Goal: Find specific page/section: Find specific page/section

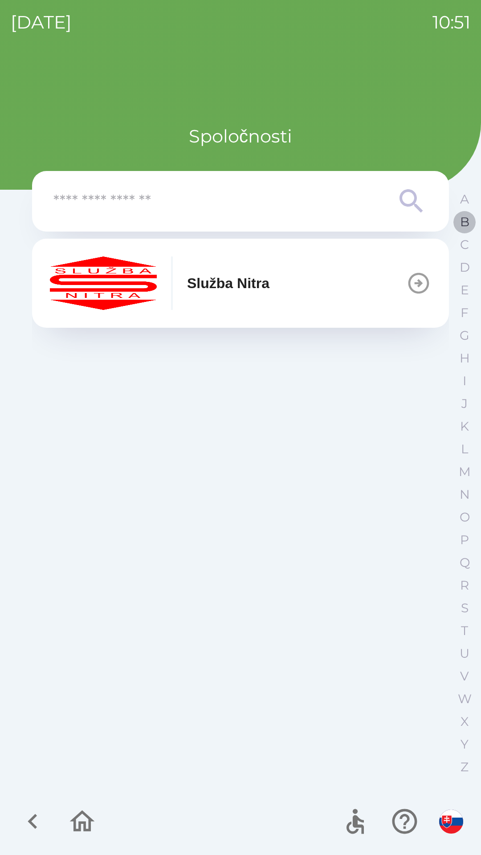
click at [460, 220] on p "B" at bounding box center [464, 222] width 9 height 16
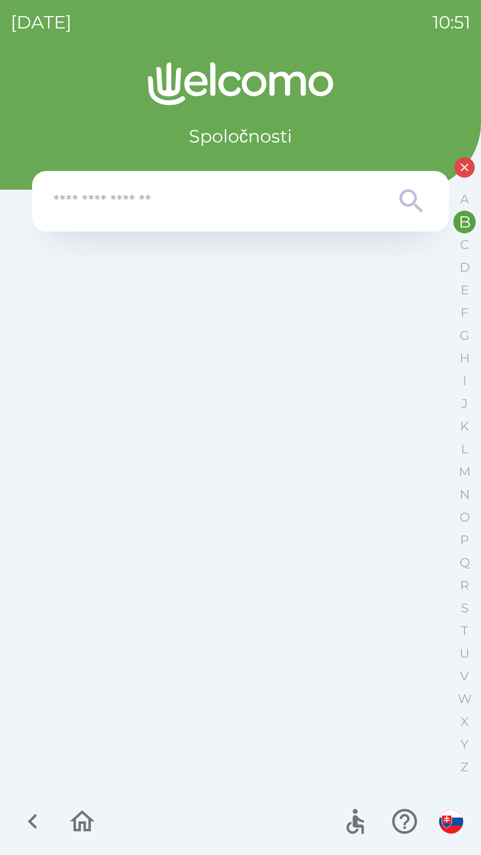
click at [196, 197] on input "text" at bounding box center [222, 201] width 338 height 24
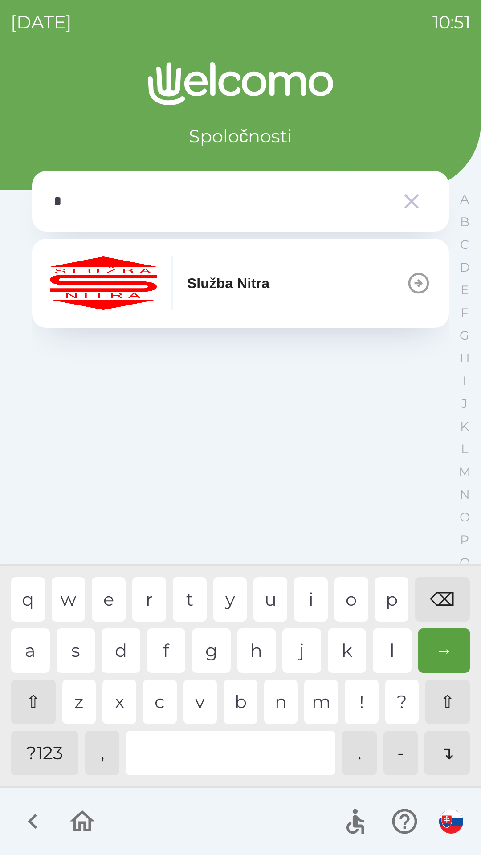
click at [240, 705] on div "b" at bounding box center [241, 702] width 34 height 45
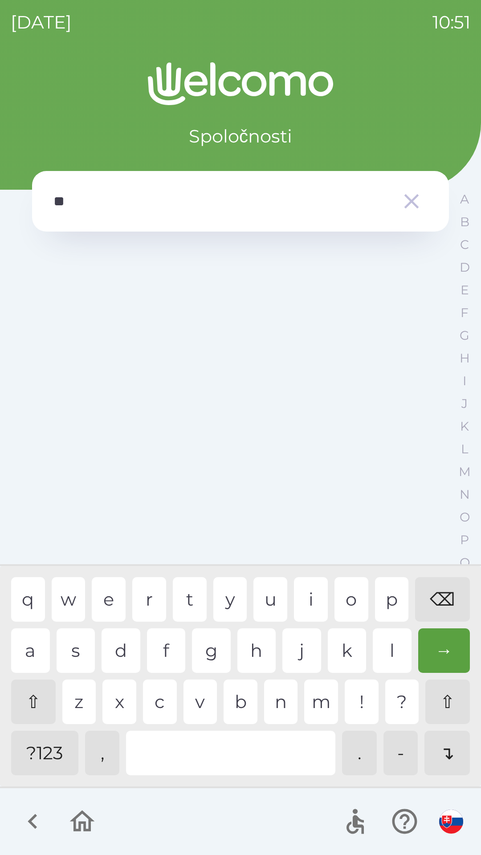
click at [114, 601] on div "e" at bounding box center [109, 599] width 34 height 45
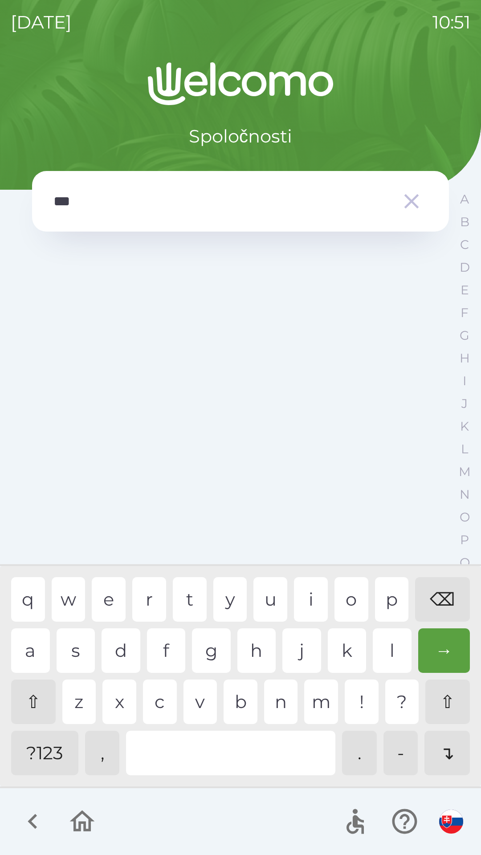
click at [150, 599] on div "r" at bounding box center [149, 599] width 34 height 45
click at [117, 594] on div "e" at bounding box center [109, 599] width 34 height 45
click at [349, 604] on div "o" at bounding box center [351, 599] width 34 height 45
type input "********"
click at [28, 644] on div "a" at bounding box center [30, 650] width 39 height 45
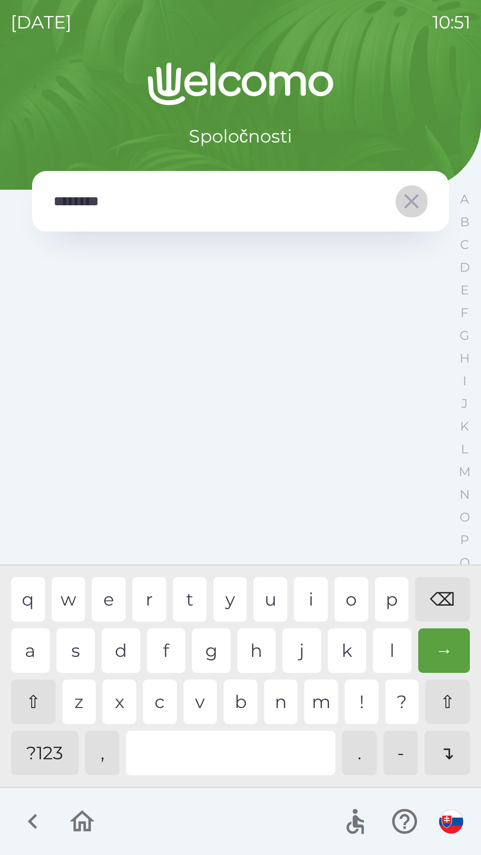
click at [406, 202] on icon "button" at bounding box center [411, 201] width 25 height 25
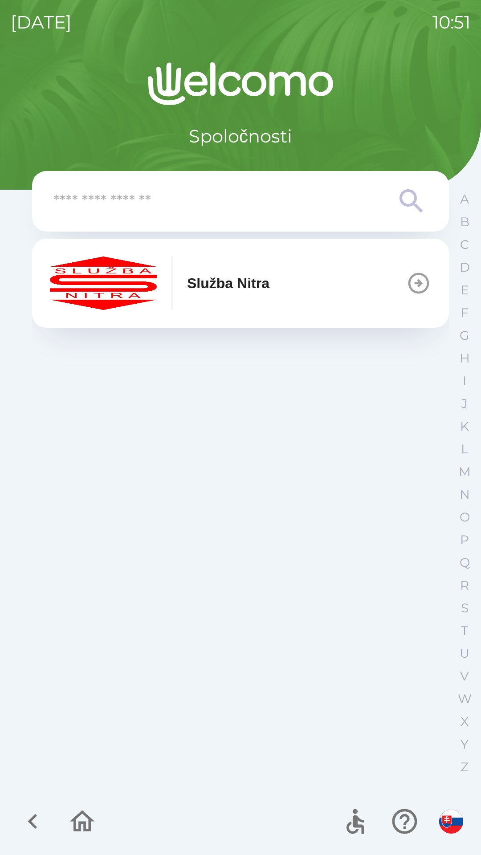
click at [422, 282] on icon "button" at bounding box center [418, 283] width 21 height 21
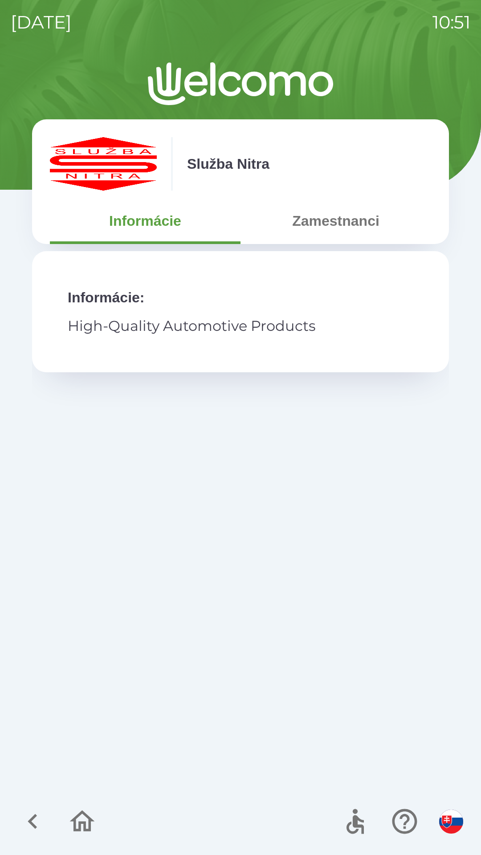
click at [354, 216] on button "Zamestnanci" at bounding box center [335, 221] width 191 height 32
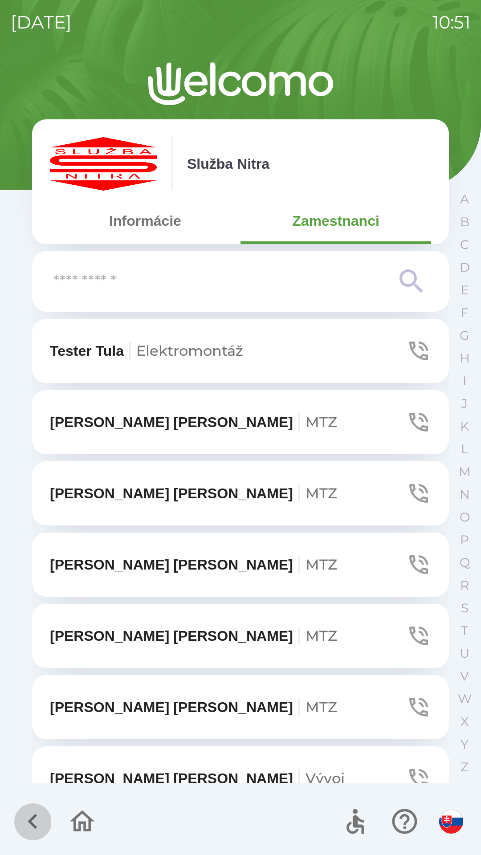
click at [23, 834] on icon "button" at bounding box center [33, 821] width 30 height 30
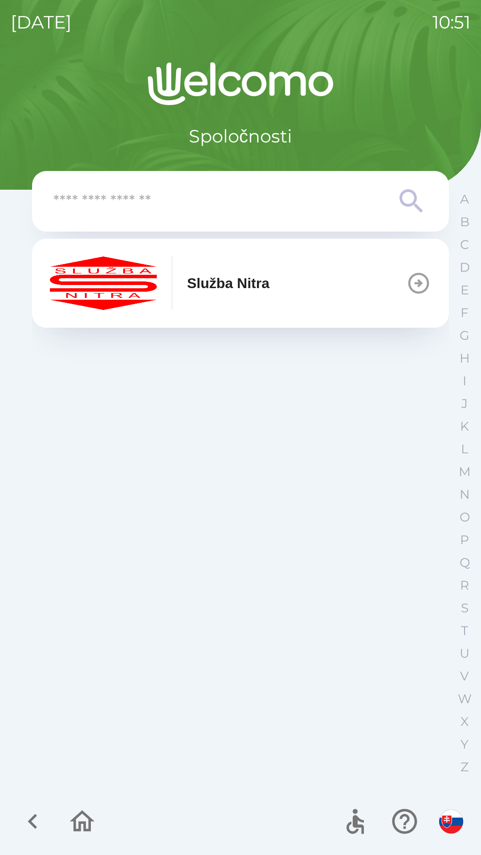
click at [35, 814] on icon "button" at bounding box center [32, 821] width 9 height 15
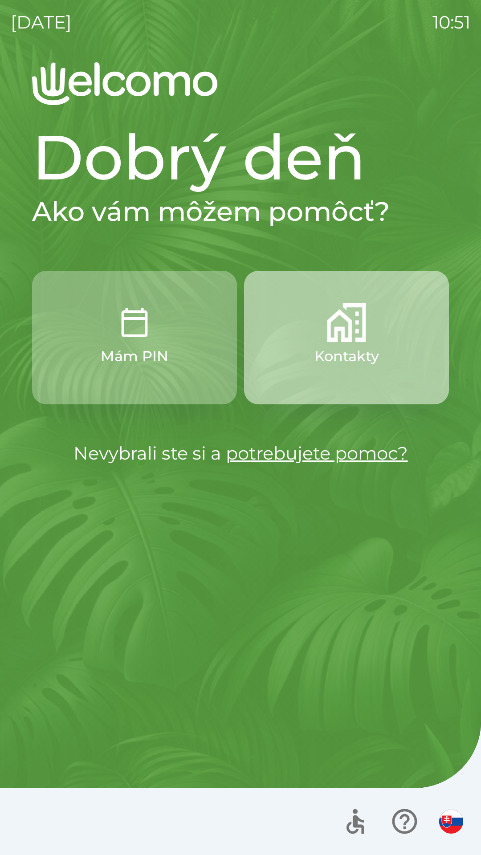
click at [361, 348] on p "Kontakty" at bounding box center [346, 356] width 65 height 21
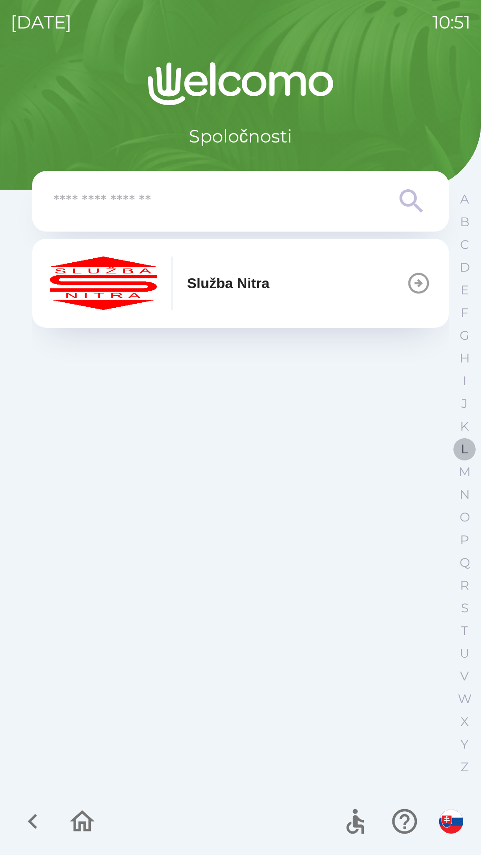
click at [467, 447] on p "L" at bounding box center [464, 449] width 7 height 16
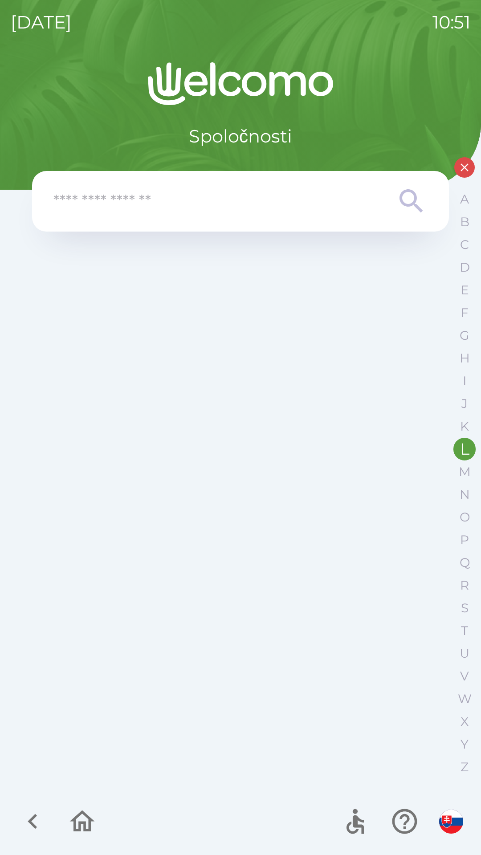
click at [399, 208] on icon at bounding box center [411, 201] width 32 height 32
click at [334, 205] on input "text" at bounding box center [222, 201] width 338 height 24
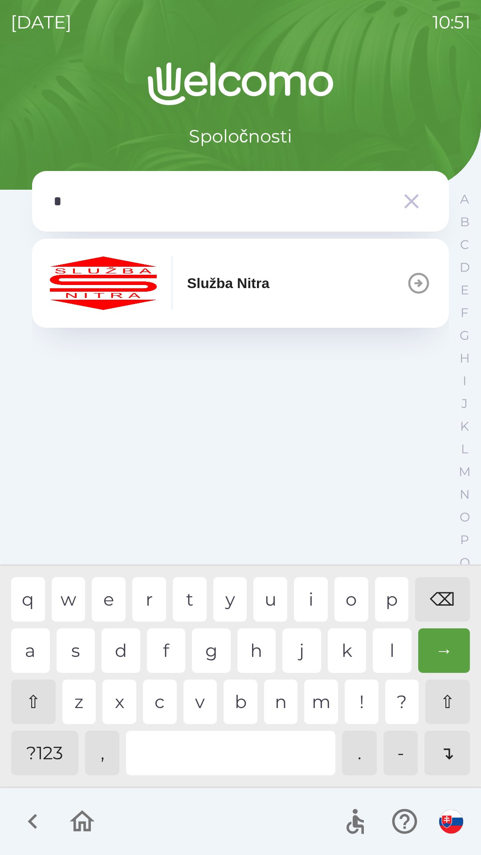
click at [395, 647] on div "l" at bounding box center [392, 650] width 39 height 45
type input "**"
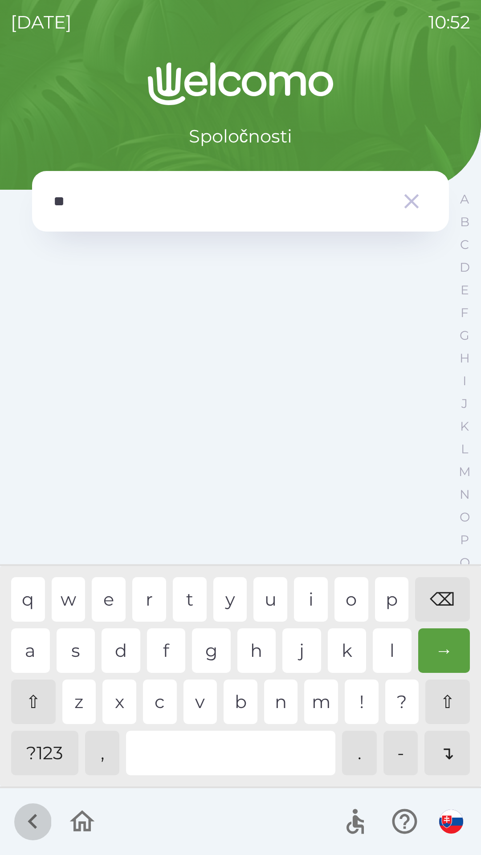
click at [33, 814] on icon "button" at bounding box center [33, 821] width 30 height 30
